Goal: Transaction & Acquisition: Subscribe to service/newsletter

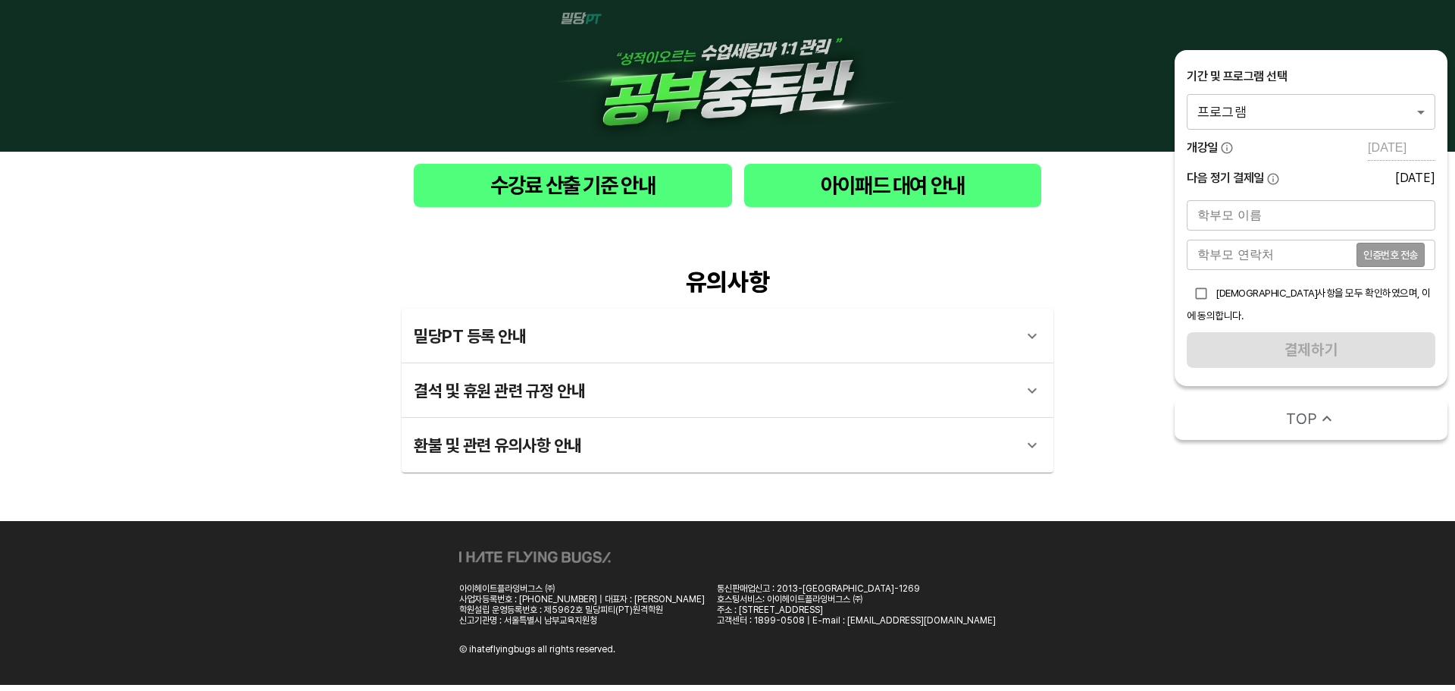
click at [1307, 130] on div "기간 및 프로그램 선택 프로그램 0 ​ 개강일 [DATE] 다음 정기 결제일 [DATE]" at bounding box center [1311, 128] width 249 height 120
click at [1308, 128] on body "수강료 산출 기준 안내 아이패드 대여 안내 유의사항 밀당PT 등록 안내 1 - 1 . 신규등록 신규등록은 밀당PT 각 과목별 프로그램을 처음 …" at bounding box center [727, 342] width 1455 height 684
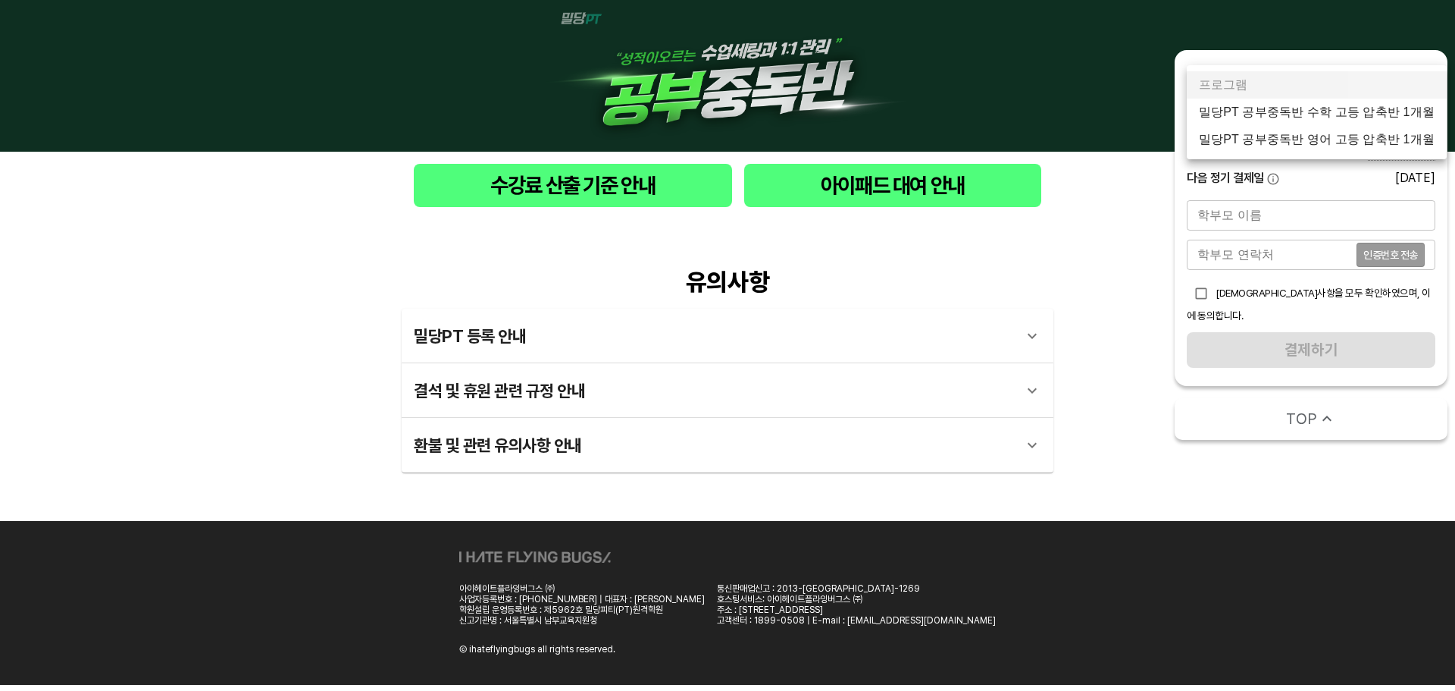
click at [1335, 121] on li "밀당PT 공부중독반 수학 고등 압축반 1개월" at bounding box center [1317, 112] width 260 height 27
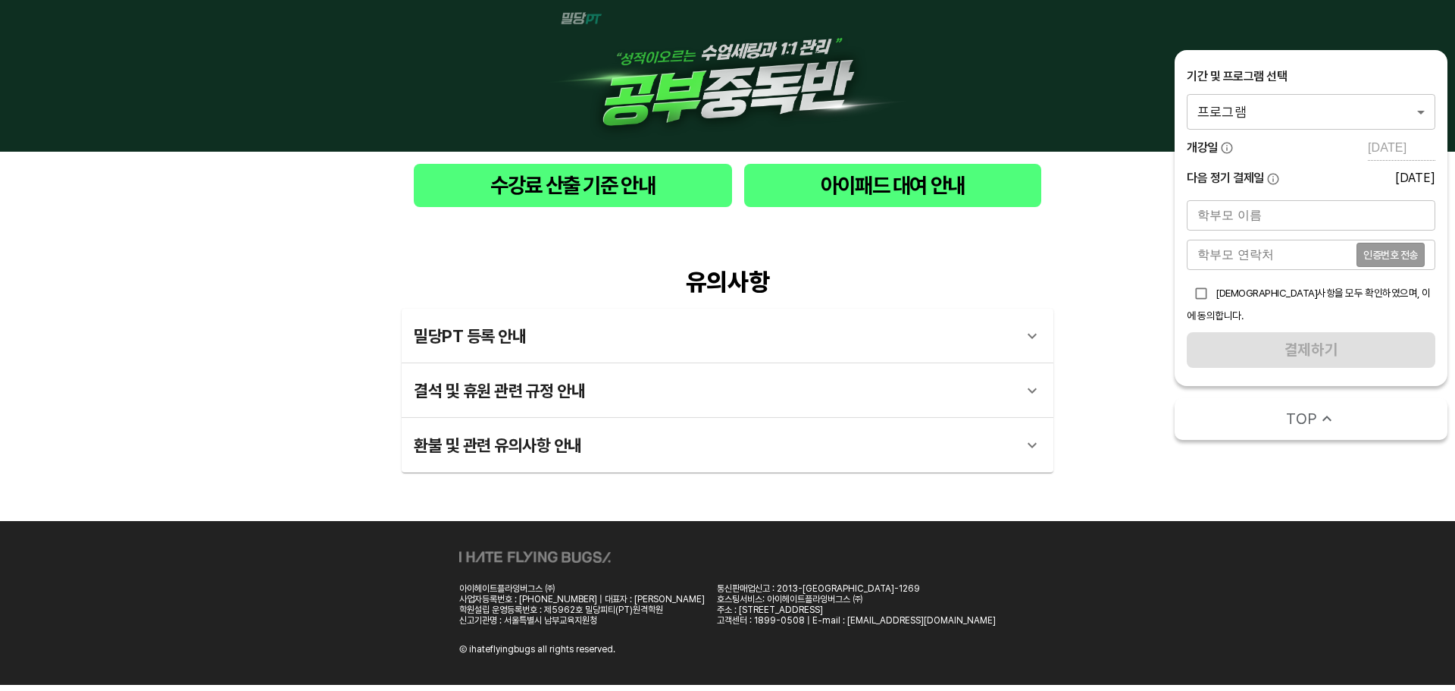
click at [1262, 139] on div "개강일 2024-09-09" at bounding box center [1311, 150] width 249 height 22
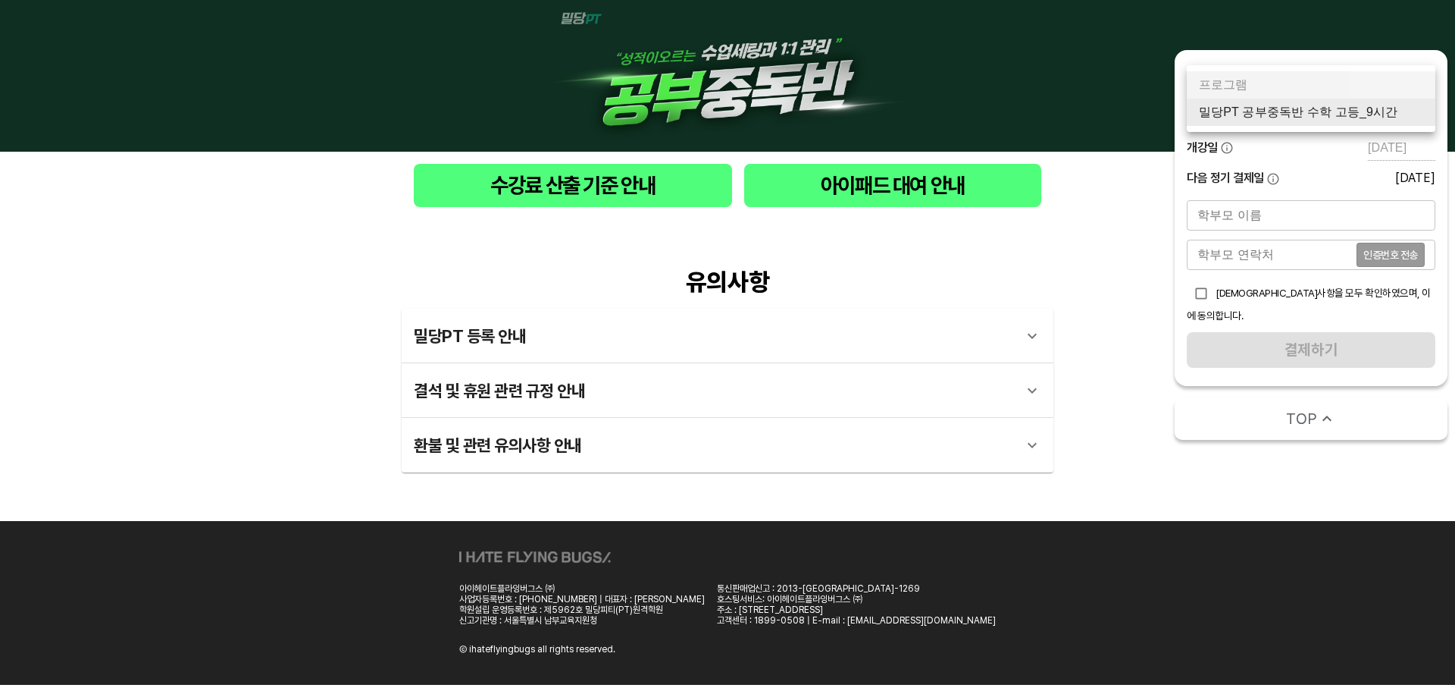
click at [1289, 125] on body "수강료 산출 기준 안내 아이패드 대여 안내 유의사항 밀당PT 등록 안내 1 - 1 . 신규등록 신규등록은 밀당PT 각 과목별 프로그램을 처음 …" at bounding box center [727, 342] width 1455 height 684
click at [1295, 113] on li "밀당PT 공부중독반 수학 고등_9시간" at bounding box center [1311, 112] width 249 height 27
